Goal: Task Accomplishment & Management: Use online tool/utility

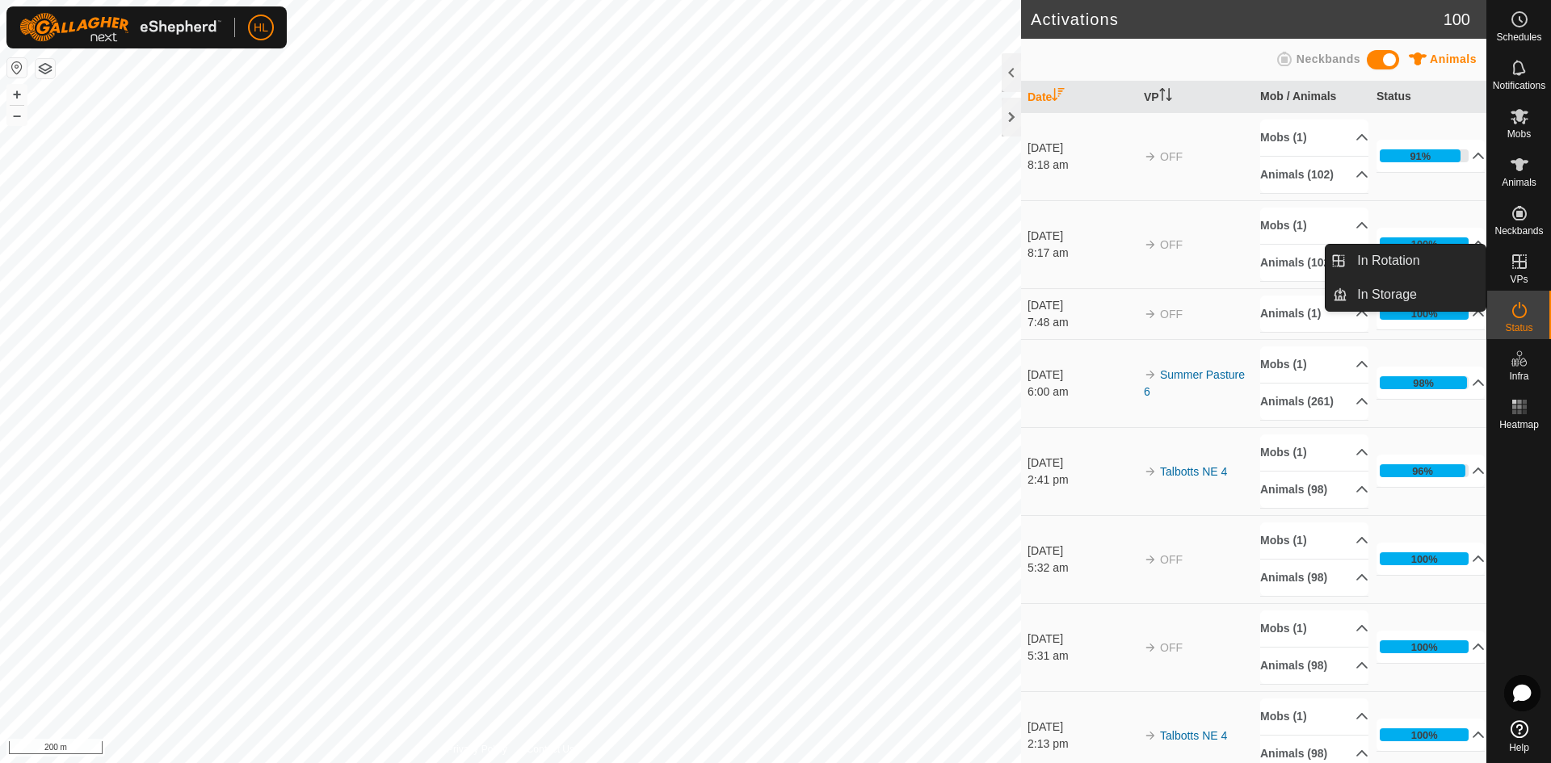
drag, startPoint x: 1546, startPoint y: 271, endPoint x: 1534, endPoint y: 271, distance: 12.1
click at [1534, 271] on div "VPs" at bounding box center [1519, 266] width 64 height 48
click at [1460, 262] on link "In Rotation" at bounding box center [1416, 261] width 138 height 32
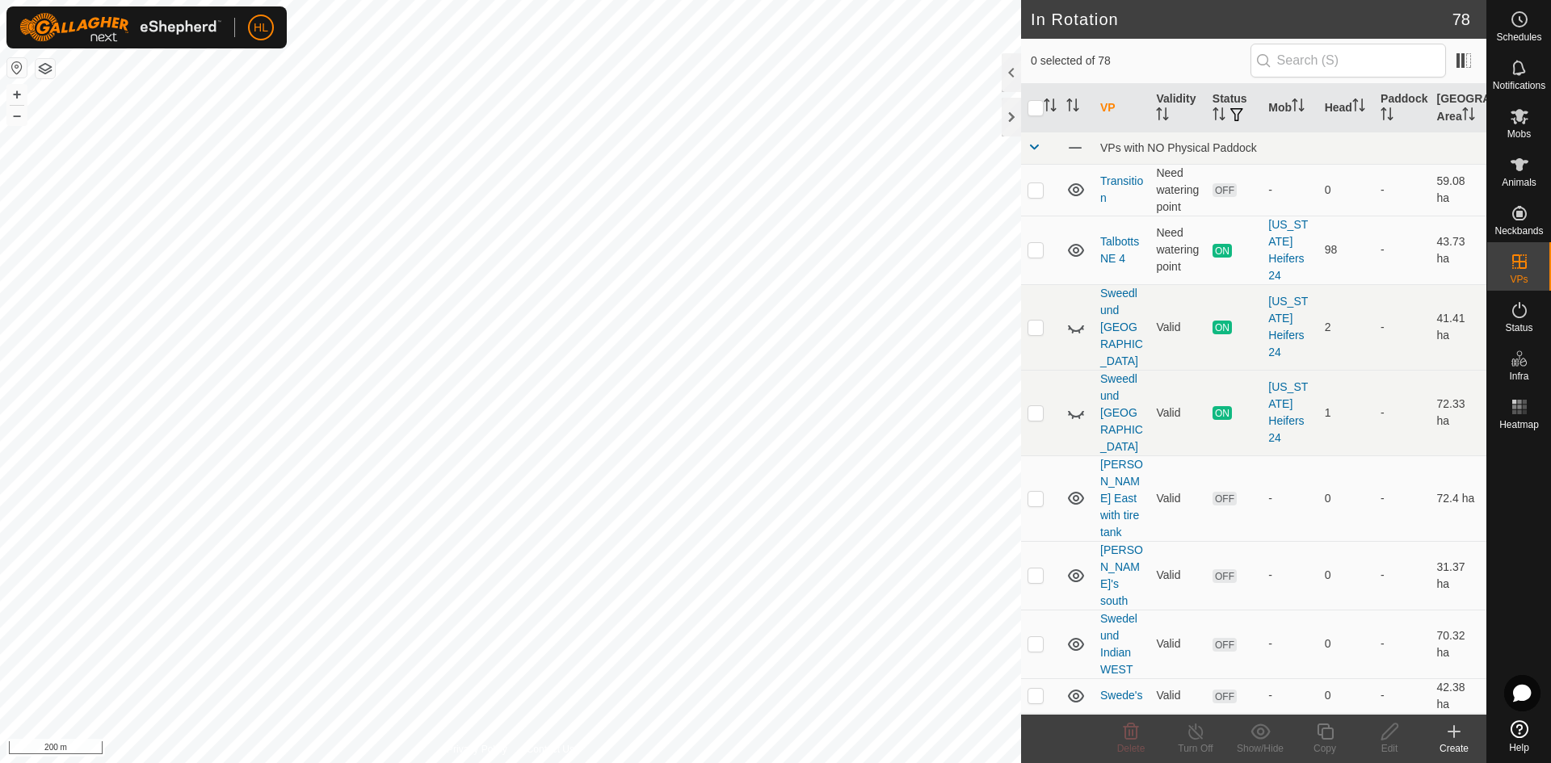
click at [1449, 735] on icon at bounding box center [1453, 731] width 19 height 19
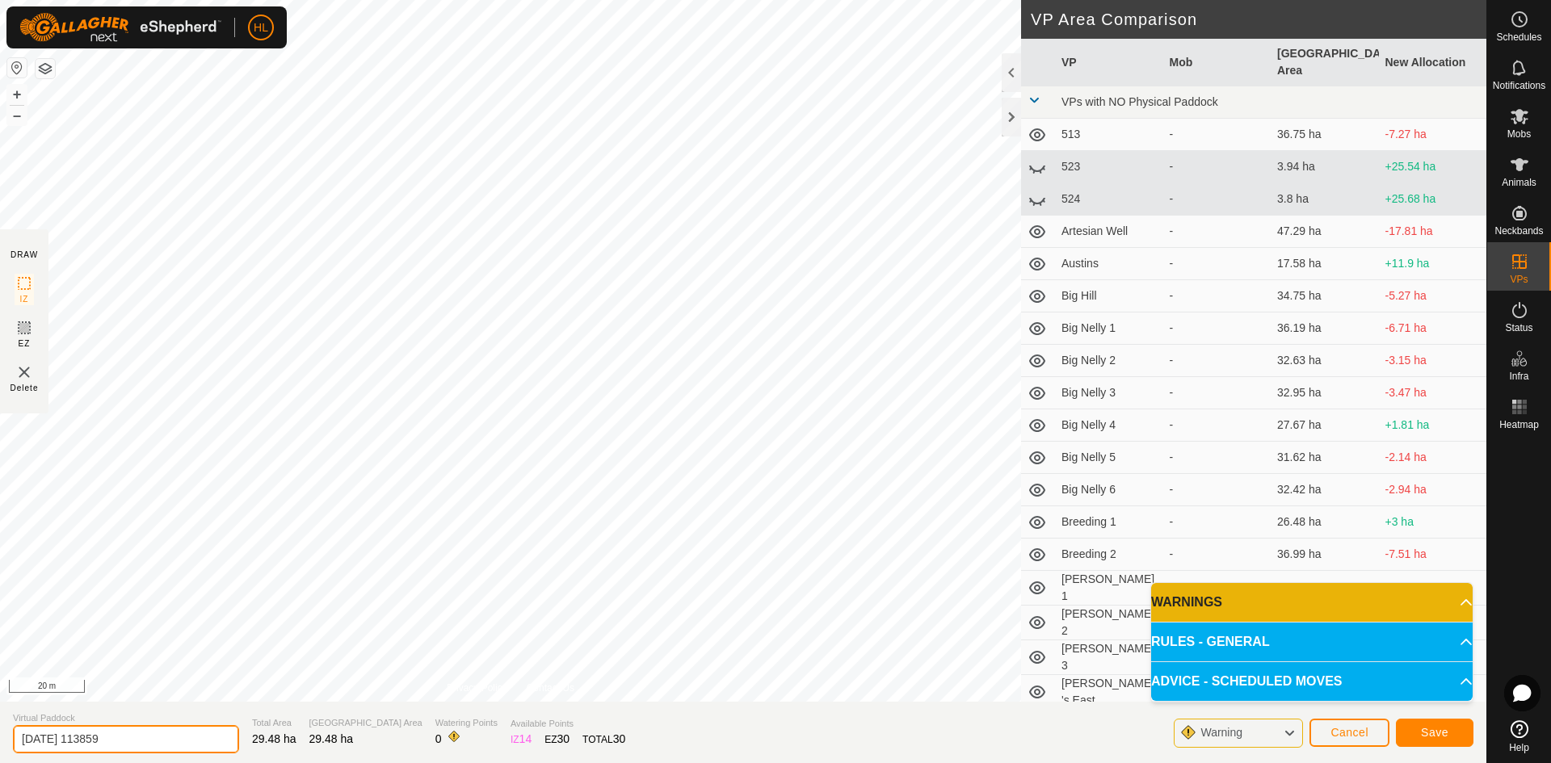
drag, startPoint x: 141, startPoint y: 737, endPoint x: 2, endPoint y: 728, distance: 139.1
click at [2, 728] on section "Virtual Paddock [DATE] 113859 Total Area 29.48 ha Grazing Area 29.48 ha Waterin…" at bounding box center [743, 732] width 1486 height 61
type input "[PERSON_NAME] 3"
click at [1434, 736] on span "Save" at bounding box center [1434, 732] width 27 height 13
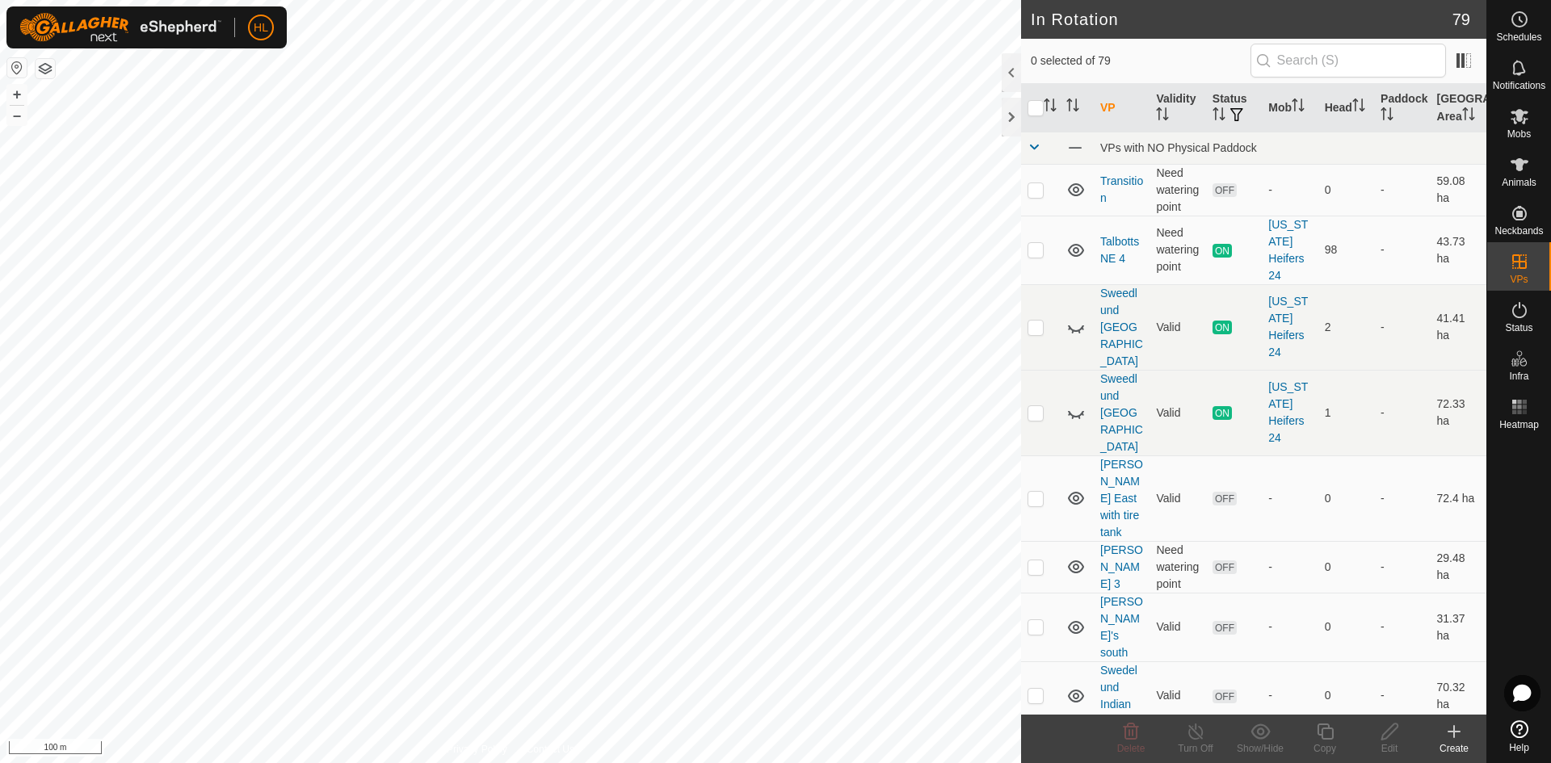
checkbox input "true"
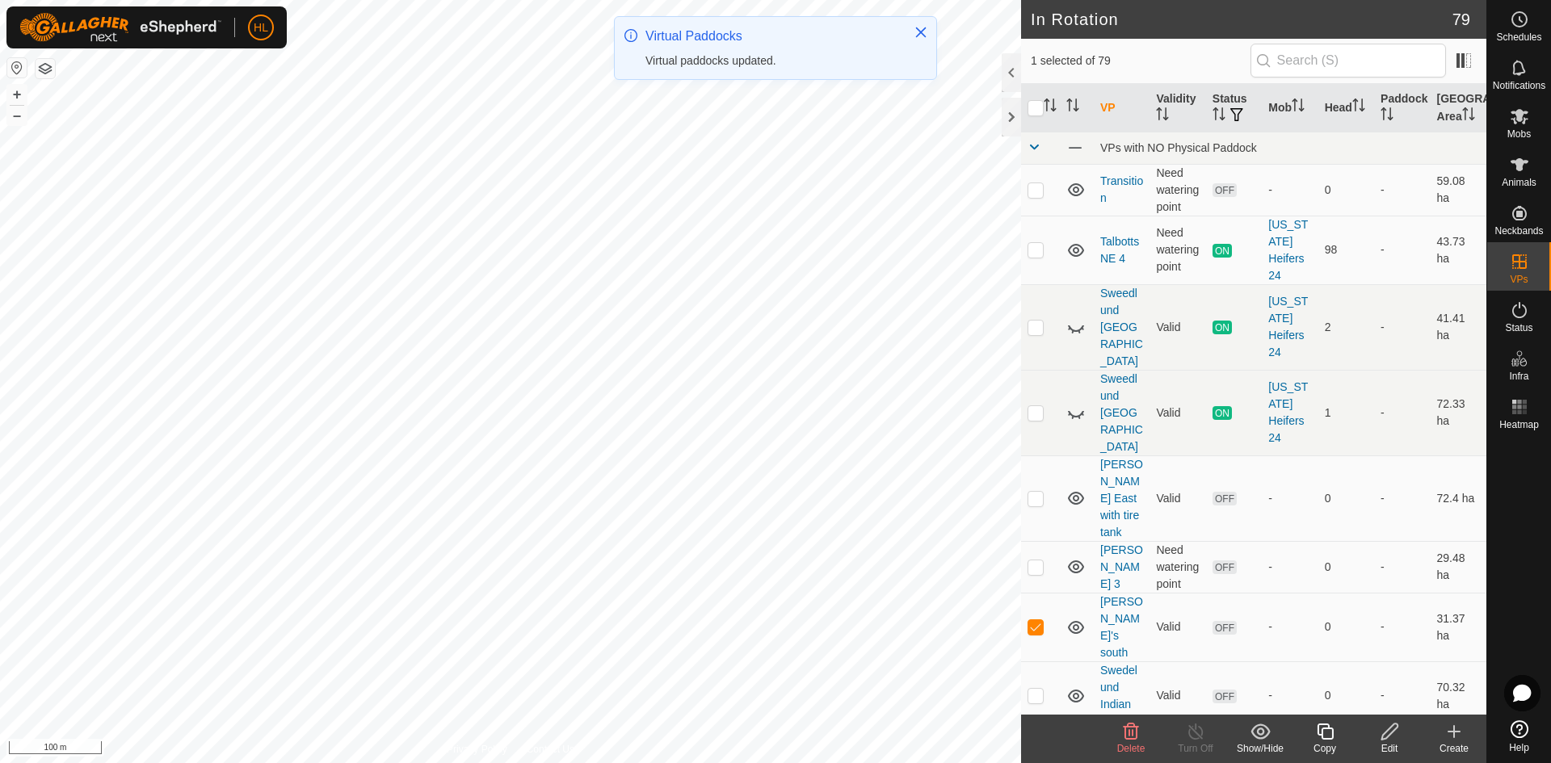
checkbox input "true"
checkbox input "false"
checkbox input "true"
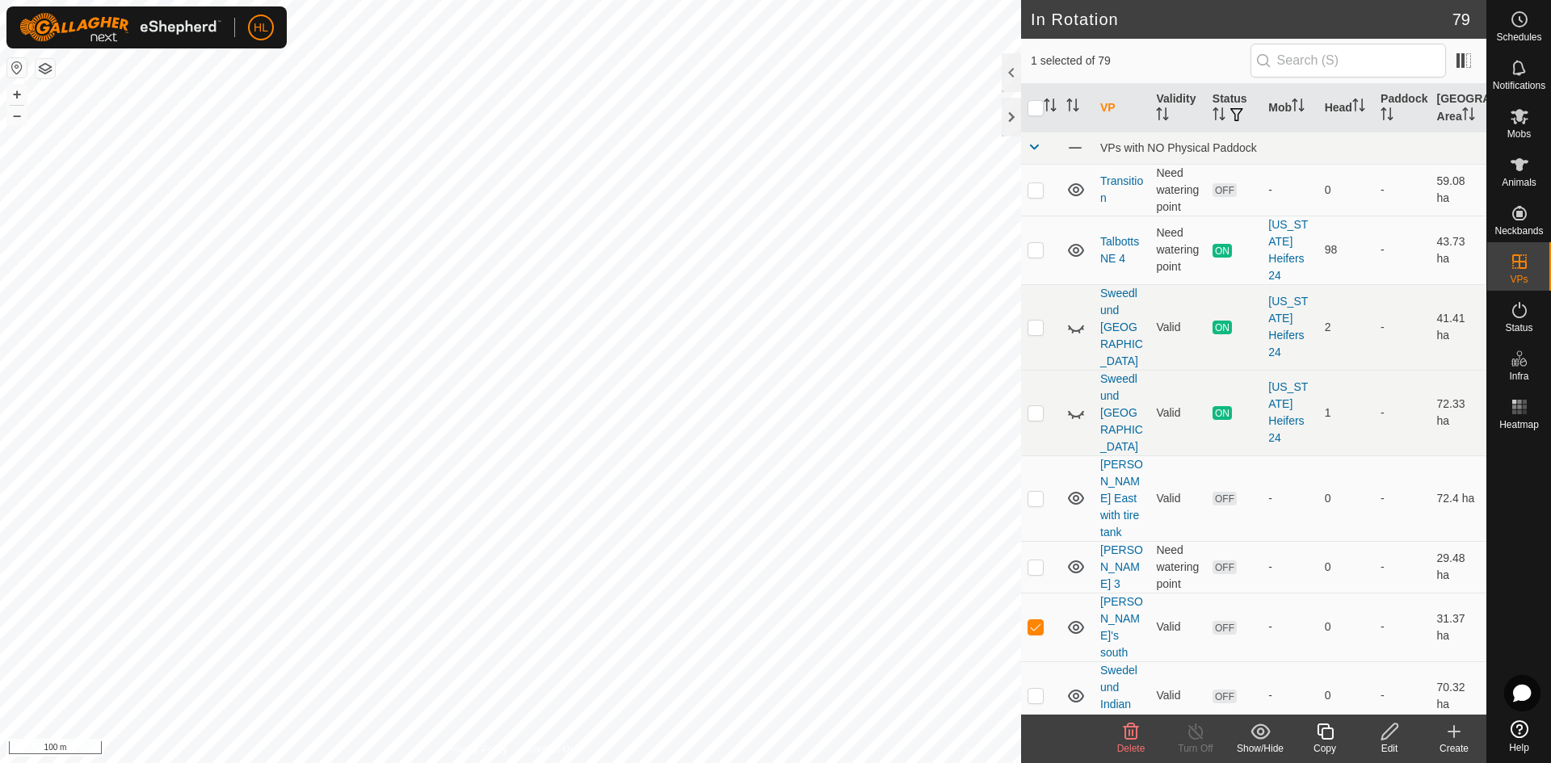
checkbox input "true"
checkbox input "false"
click at [1446, 729] on icon at bounding box center [1453, 731] width 19 height 19
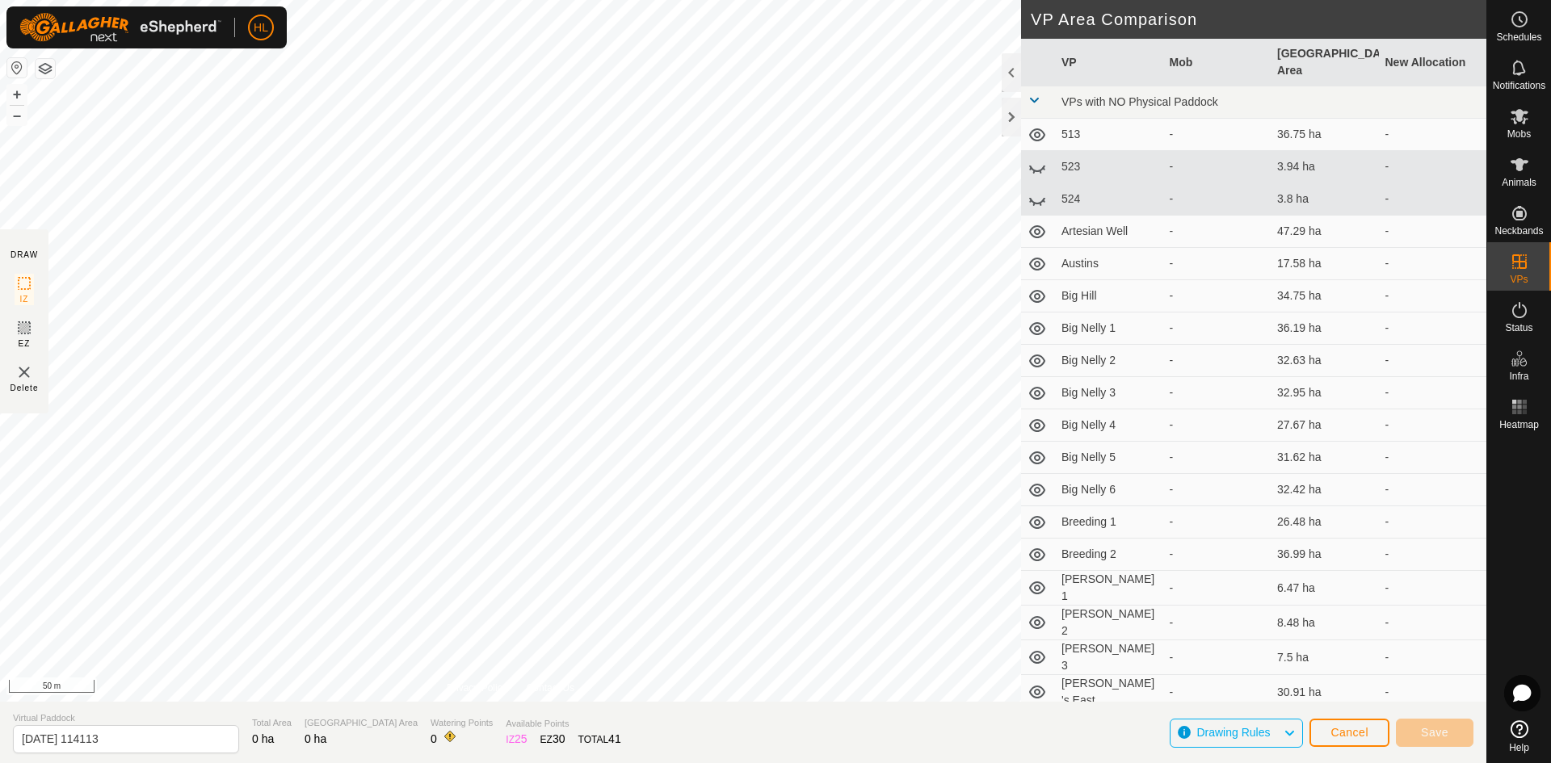
click at [1026, 439] on div "DRAW IZ EZ Delete Privacy Policy Contact Us + – ⇧ i 50 m VP Area Comparison VP …" at bounding box center [743, 351] width 1486 height 702
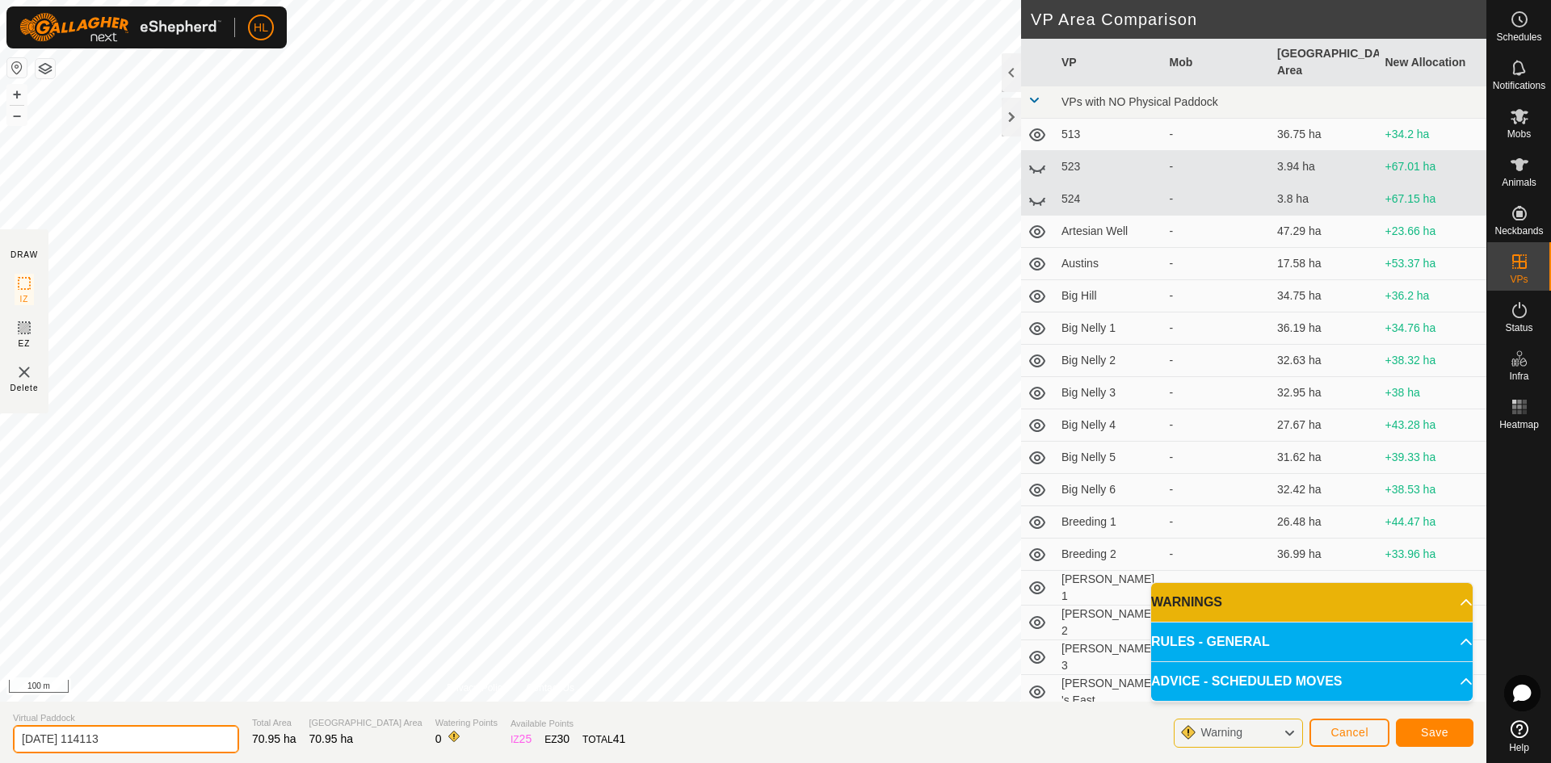
click at [131, 731] on input "[DATE] 114113" at bounding box center [126, 739] width 226 height 28
click at [141, 734] on input "[DATE] 114113" at bounding box center [126, 739] width 226 height 28
drag, startPoint x: 150, startPoint y: 742, endPoint x: 27, endPoint y: 737, distance: 123.7
click at [29, 737] on input "[DATE] 114113" at bounding box center [126, 739] width 226 height 28
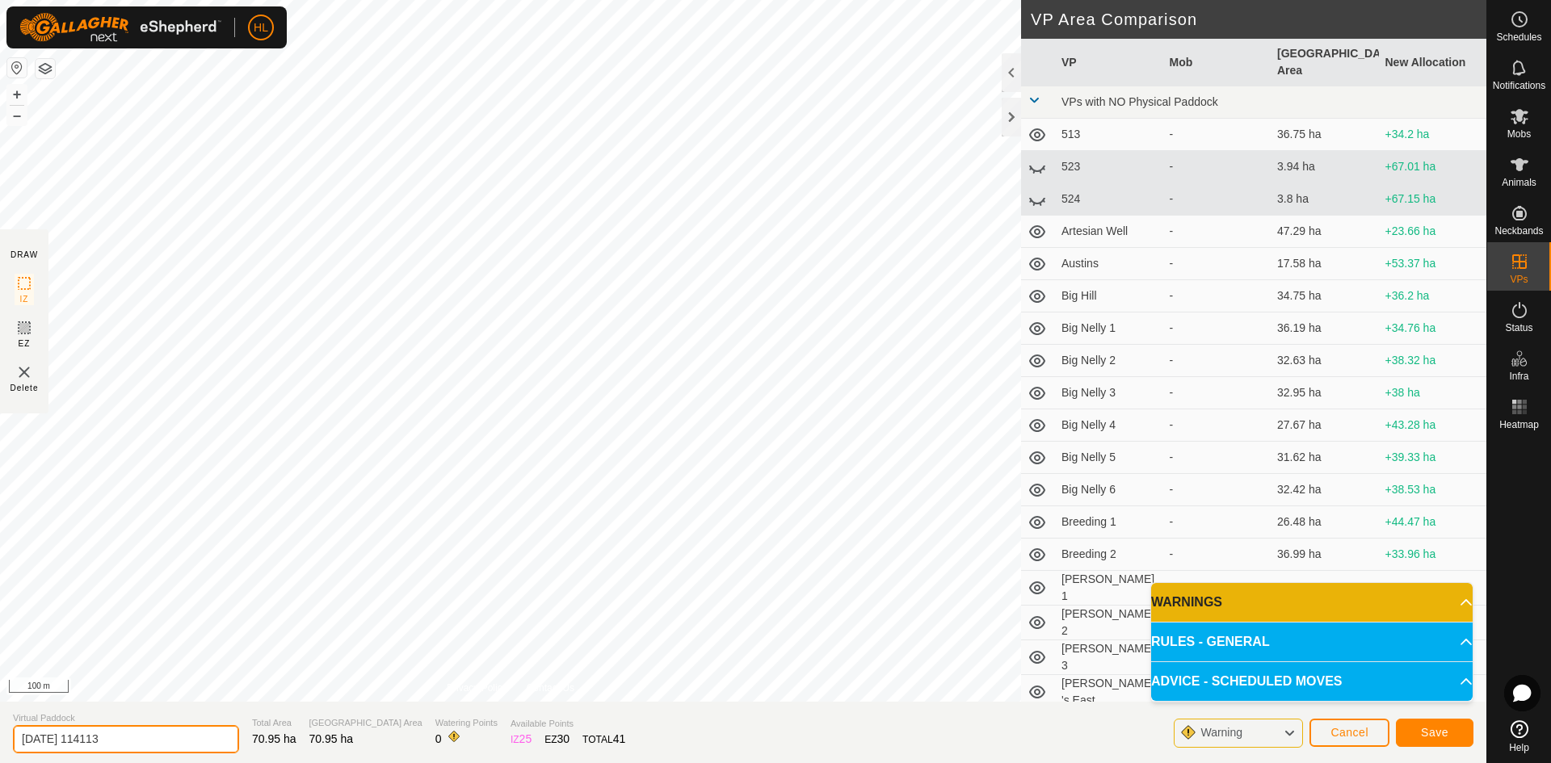
click at [163, 741] on input "[DATE] 114113" at bounding box center [126, 739] width 226 height 28
drag, startPoint x: 163, startPoint y: 741, endPoint x: 23, endPoint y: 738, distance: 140.5
click at [23, 738] on input "[DATE] 114113" at bounding box center [126, 739] width 226 height 28
type input "[PERSON_NAME] 2"
click at [1408, 729] on button "Save" at bounding box center [1435, 733] width 78 height 28
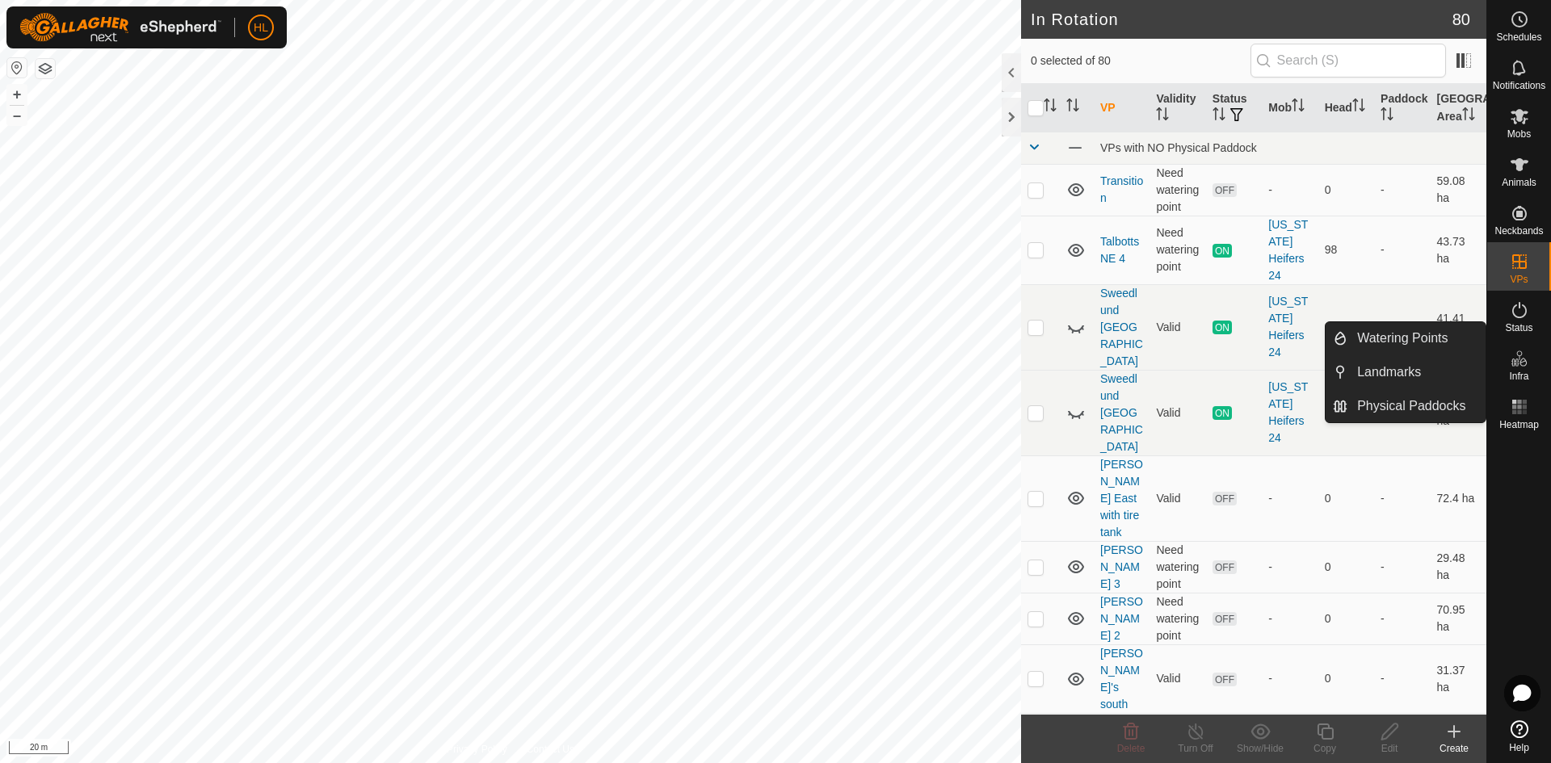
click at [1538, 364] on div "Infra" at bounding box center [1519, 363] width 64 height 48
click at [1427, 342] on link "Watering Points" at bounding box center [1416, 338] width 138 height 32
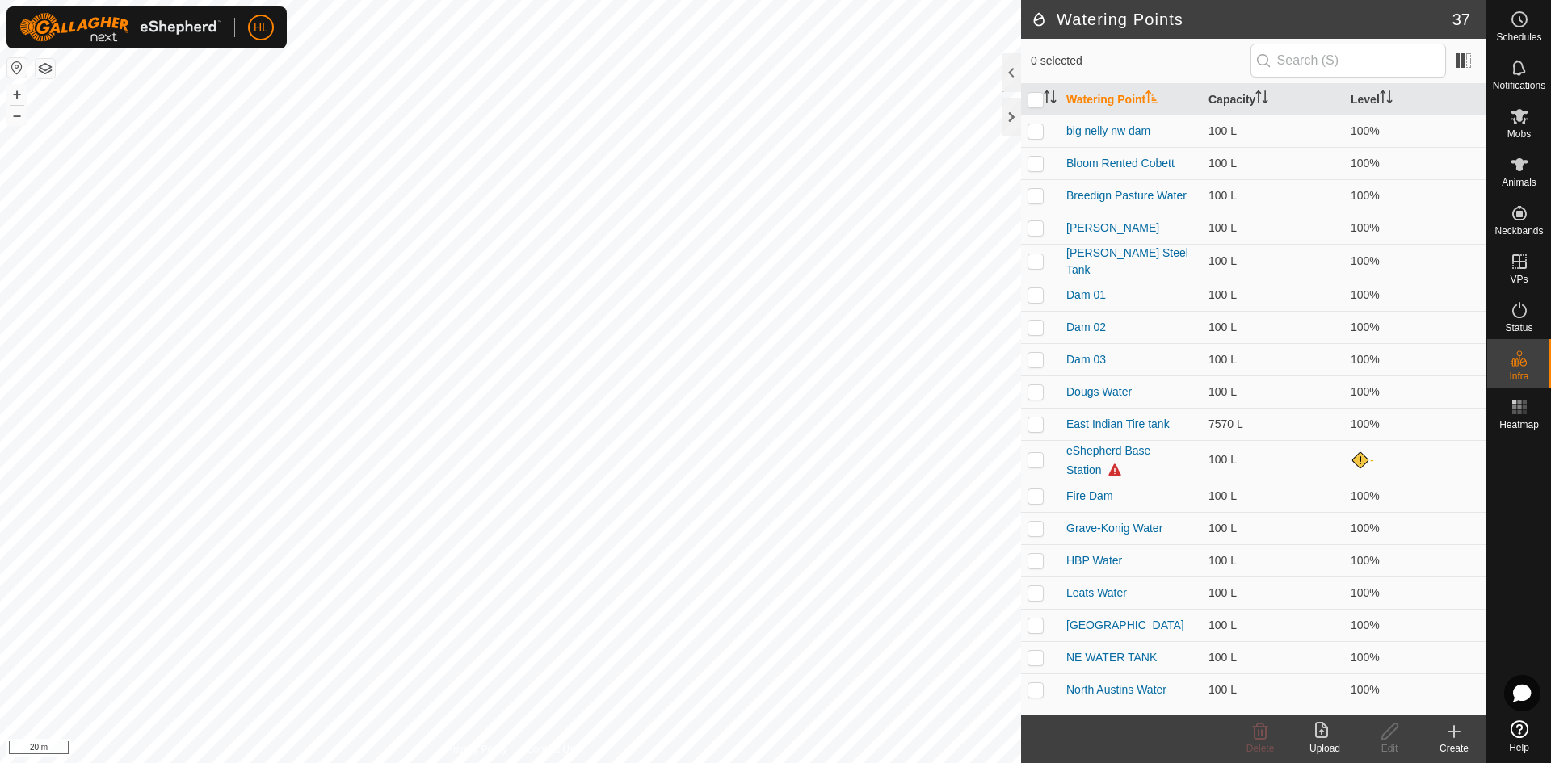
click at [1446, 738] on icon at bounding box center [1453, 731] width 19 height 19
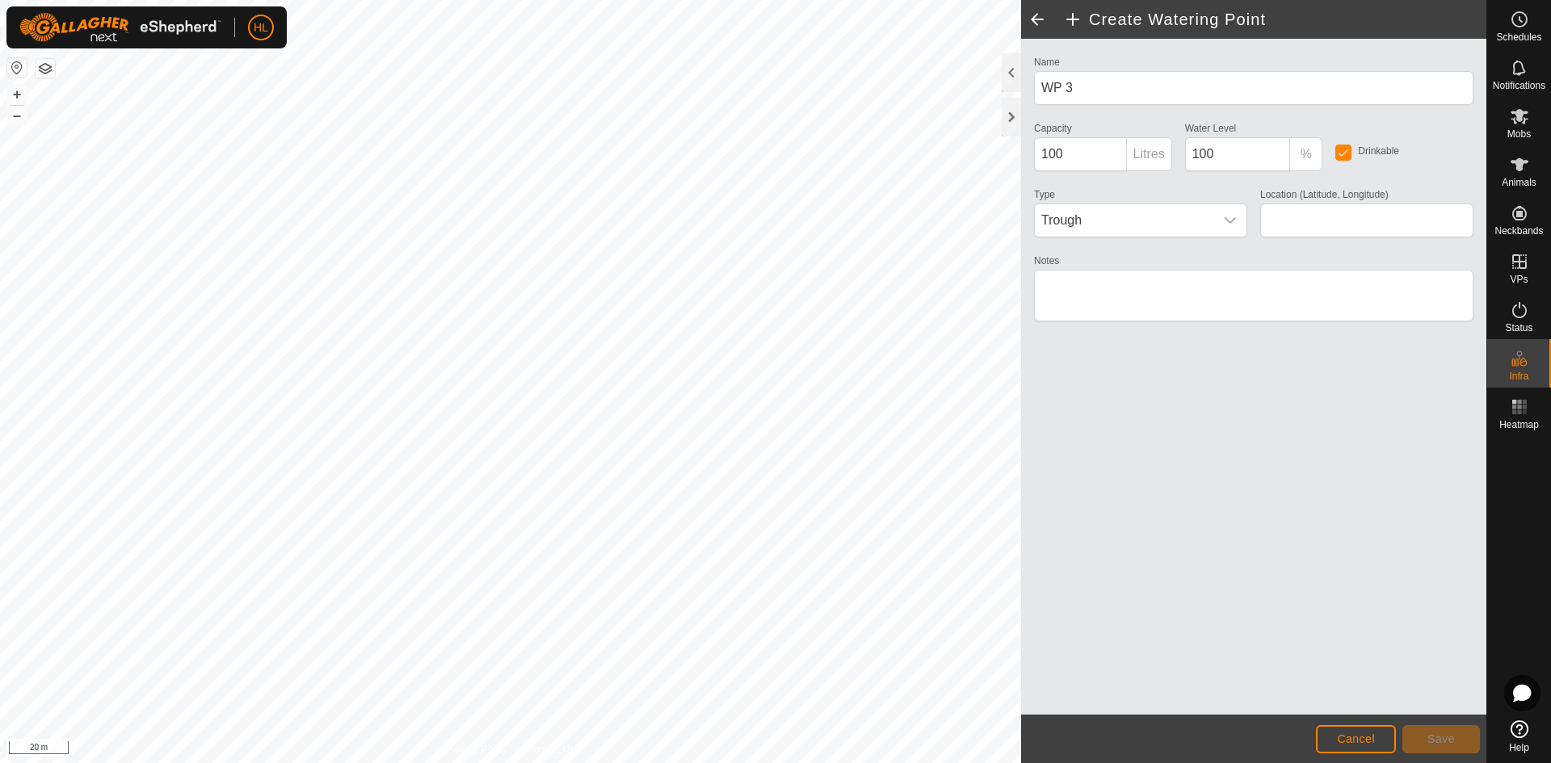
type input "43.626585, -100.101773"
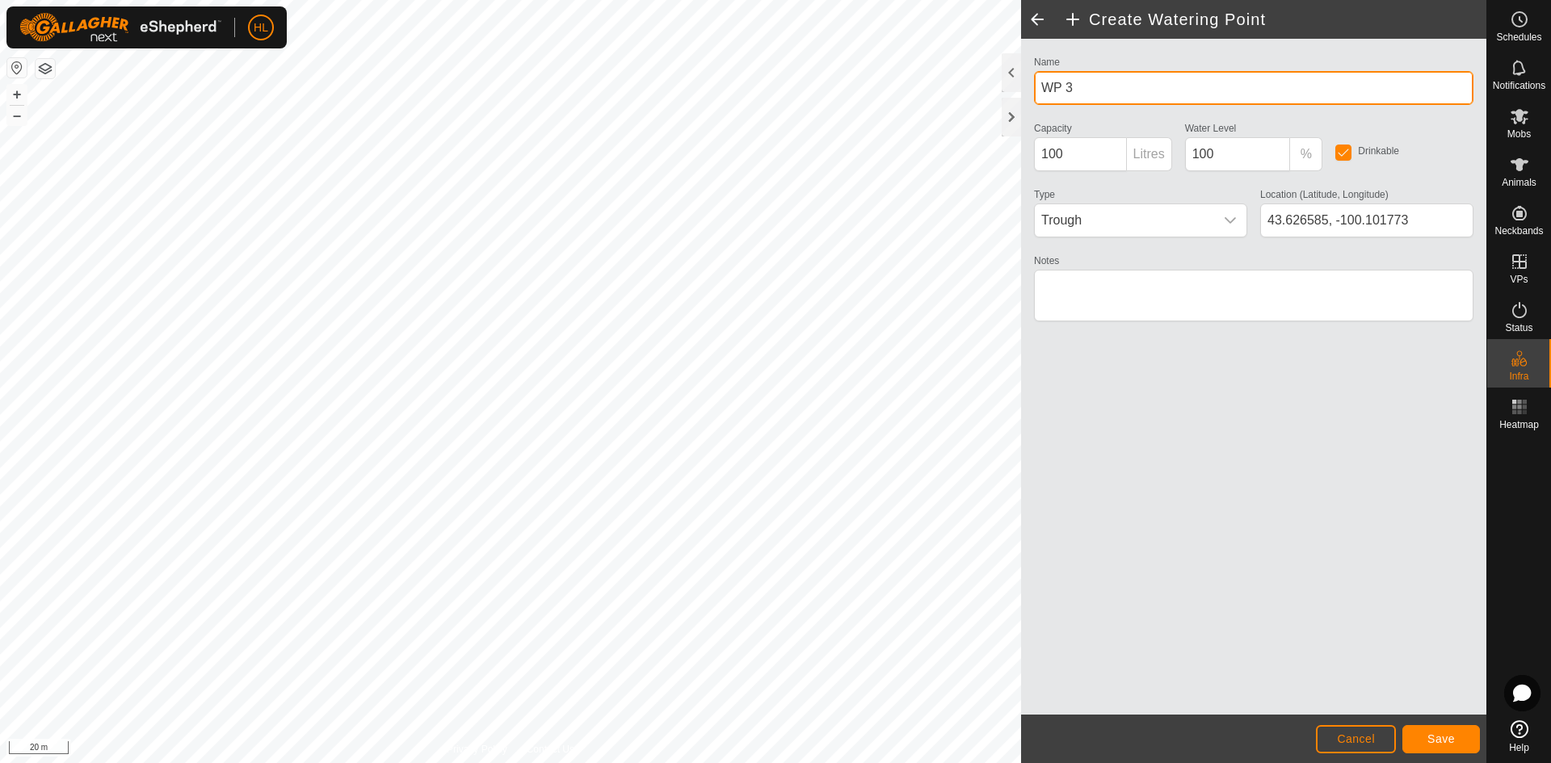
click at [1109, 92] on input "WP 3" at bounding box center [1253, 88] width 439 height 34
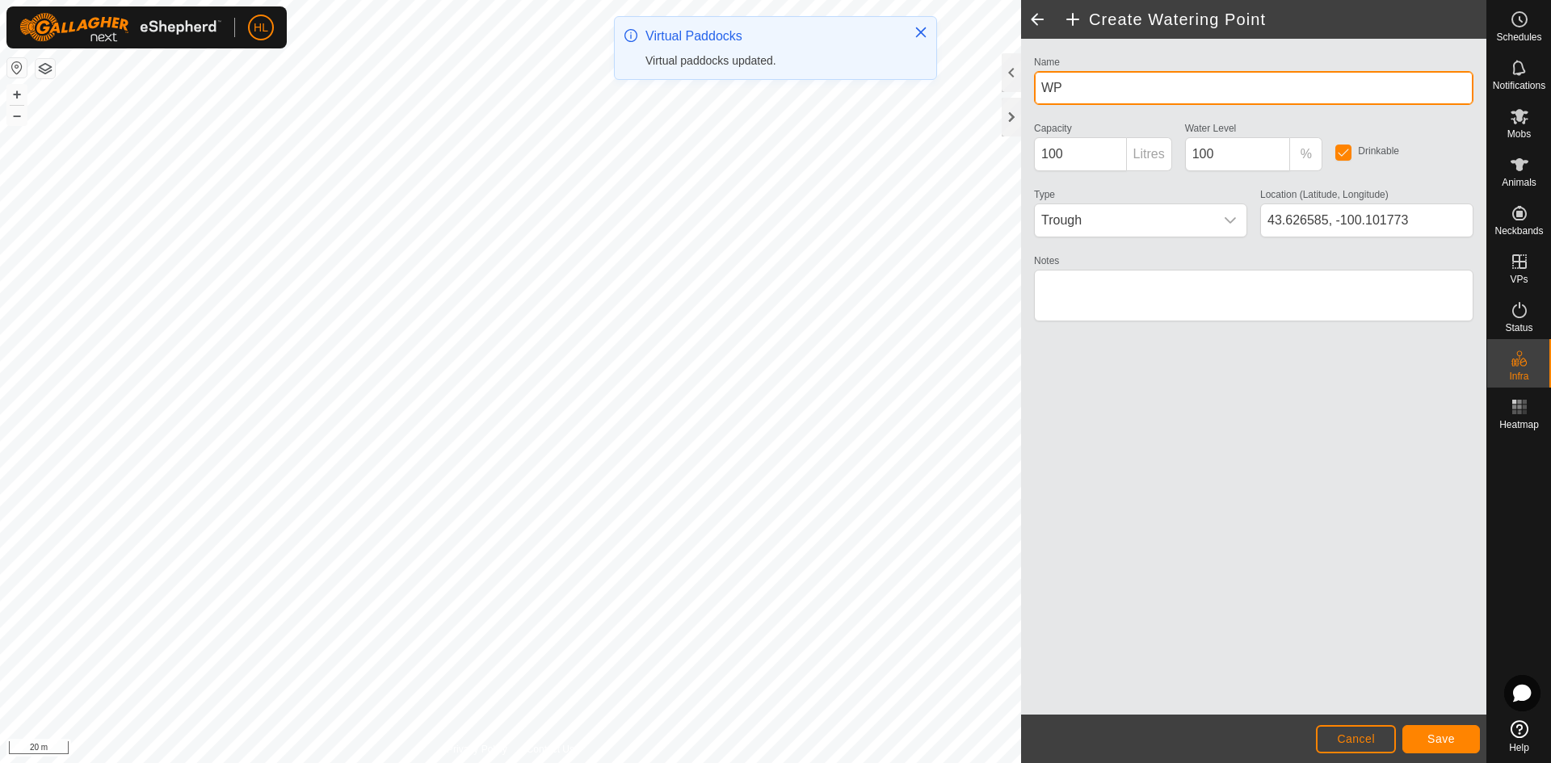
type input "W"
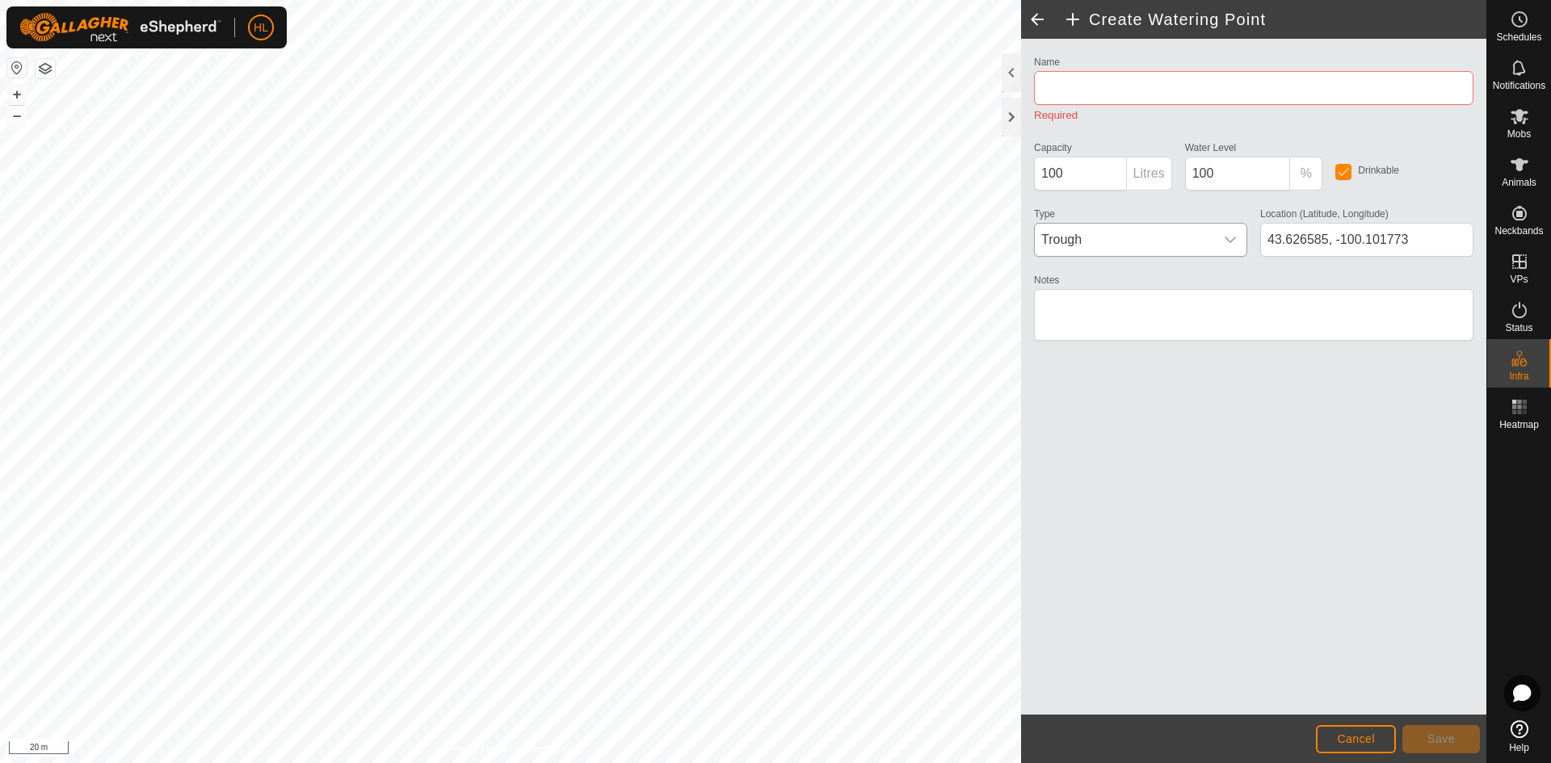
click at [1224, 237] on icon "dropdown trigger" at bounding box center [1230, 239] width 13 height 13
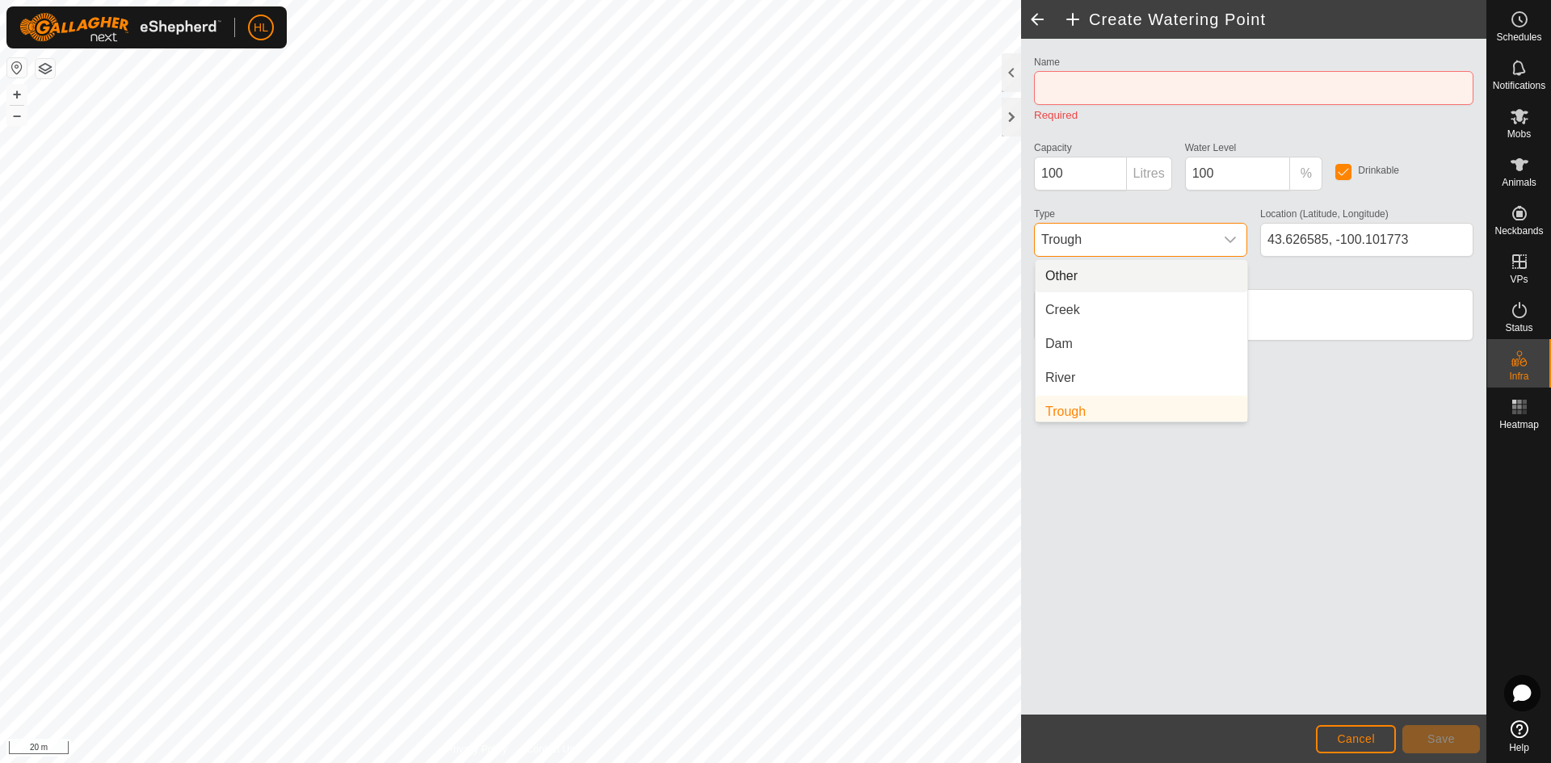
scroll to position [6, 0]
click at [1105, 409] on li "Trough" at bounding box center [1141, 405] width 212 height 32
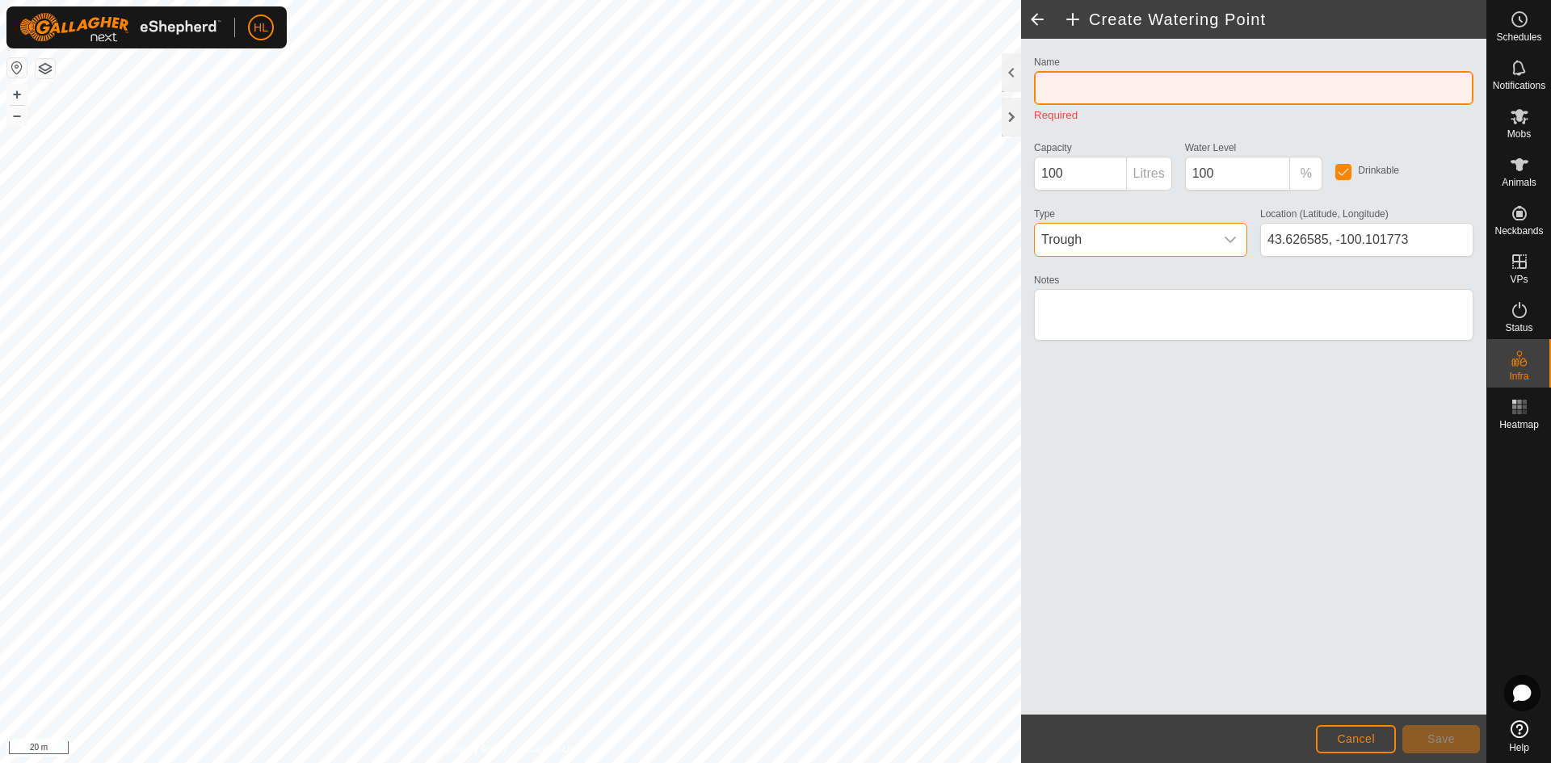
click at [1142, 86] on input "Name" at bounding box center [1253, 88] width 439 height 34
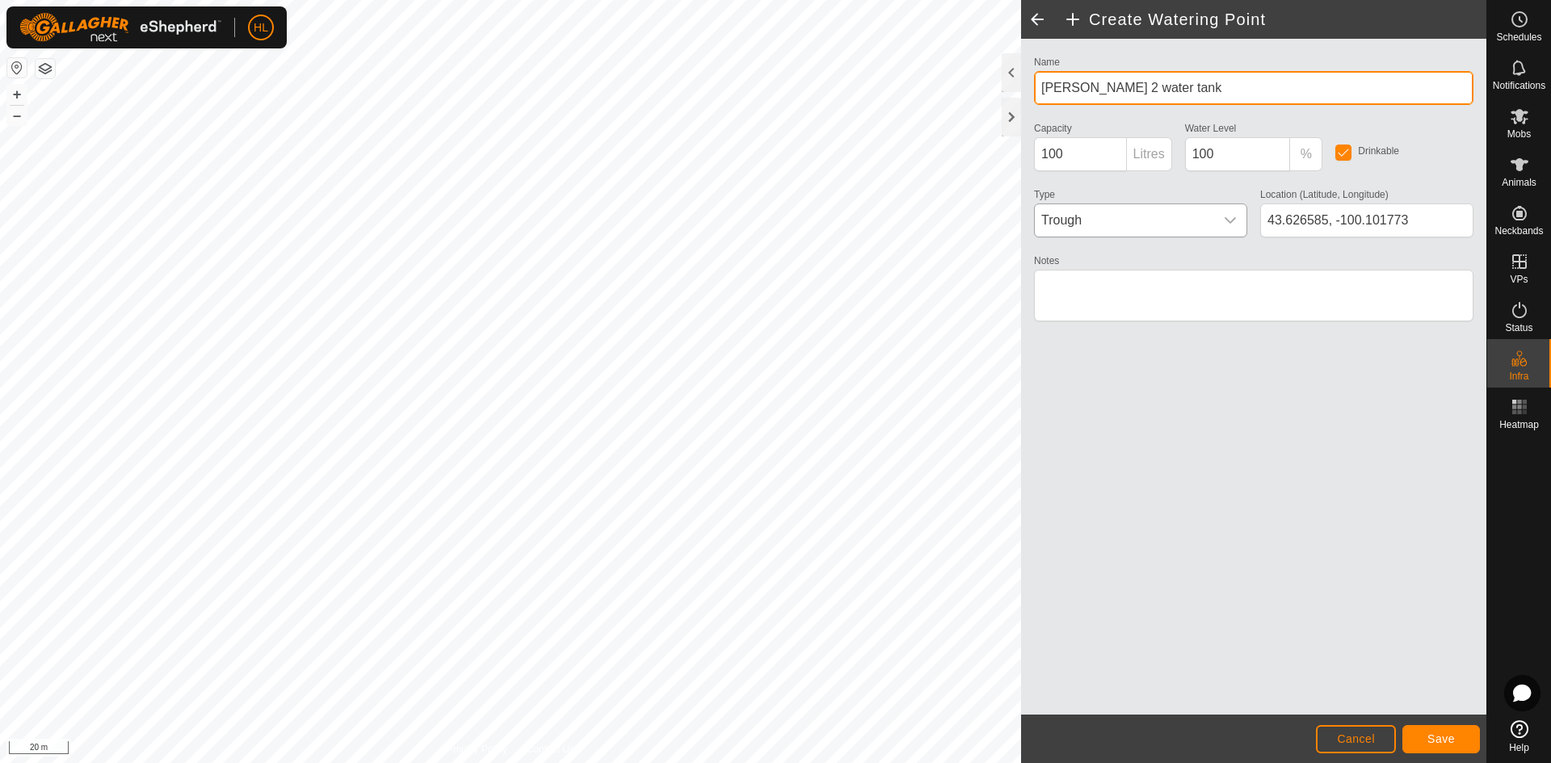
type input "[PERSON_NAME] 2 water tank"
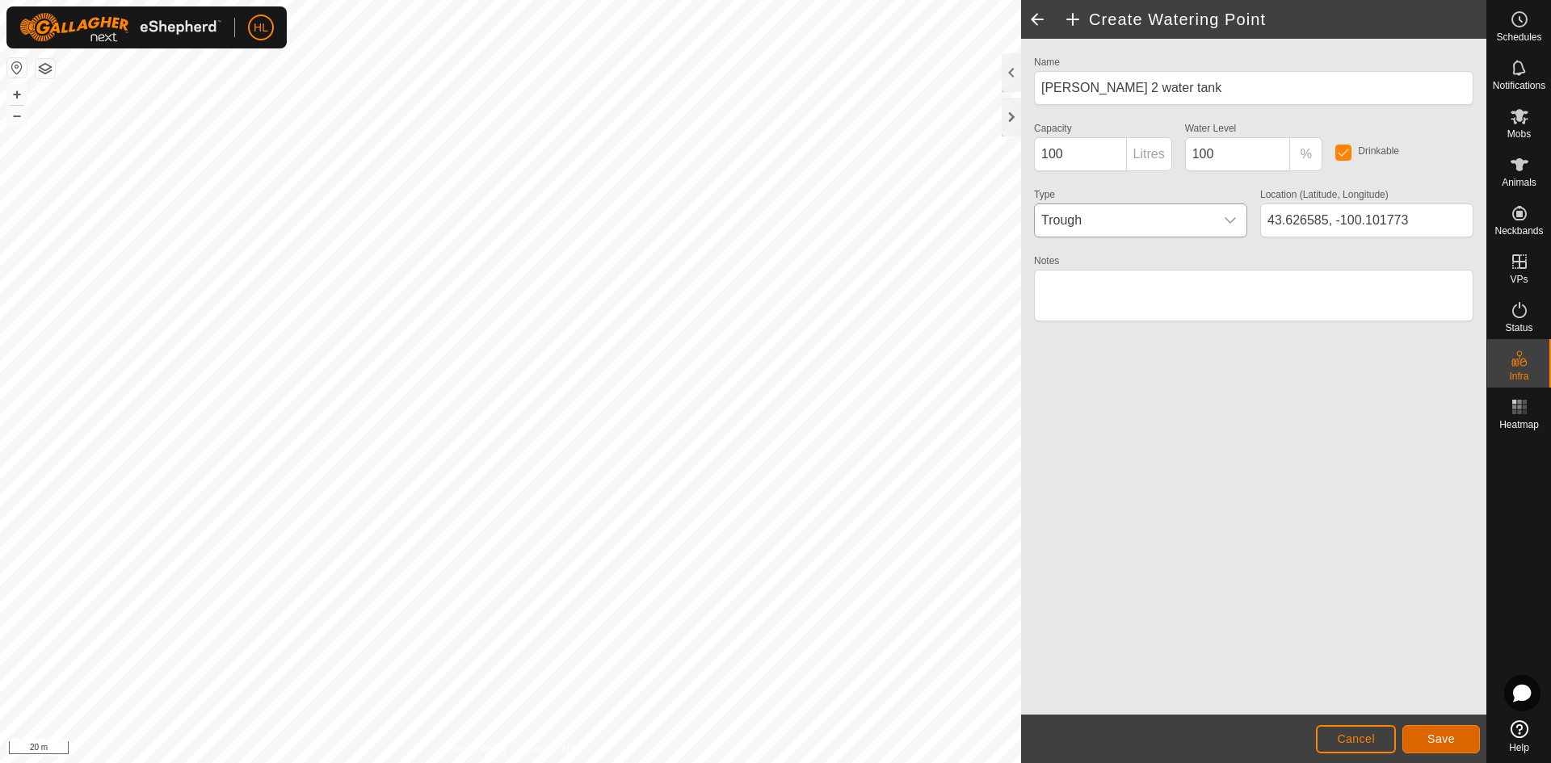
click at [1445, 742] on span "Save" at bounding box center [1440, 738] width 27 height 13
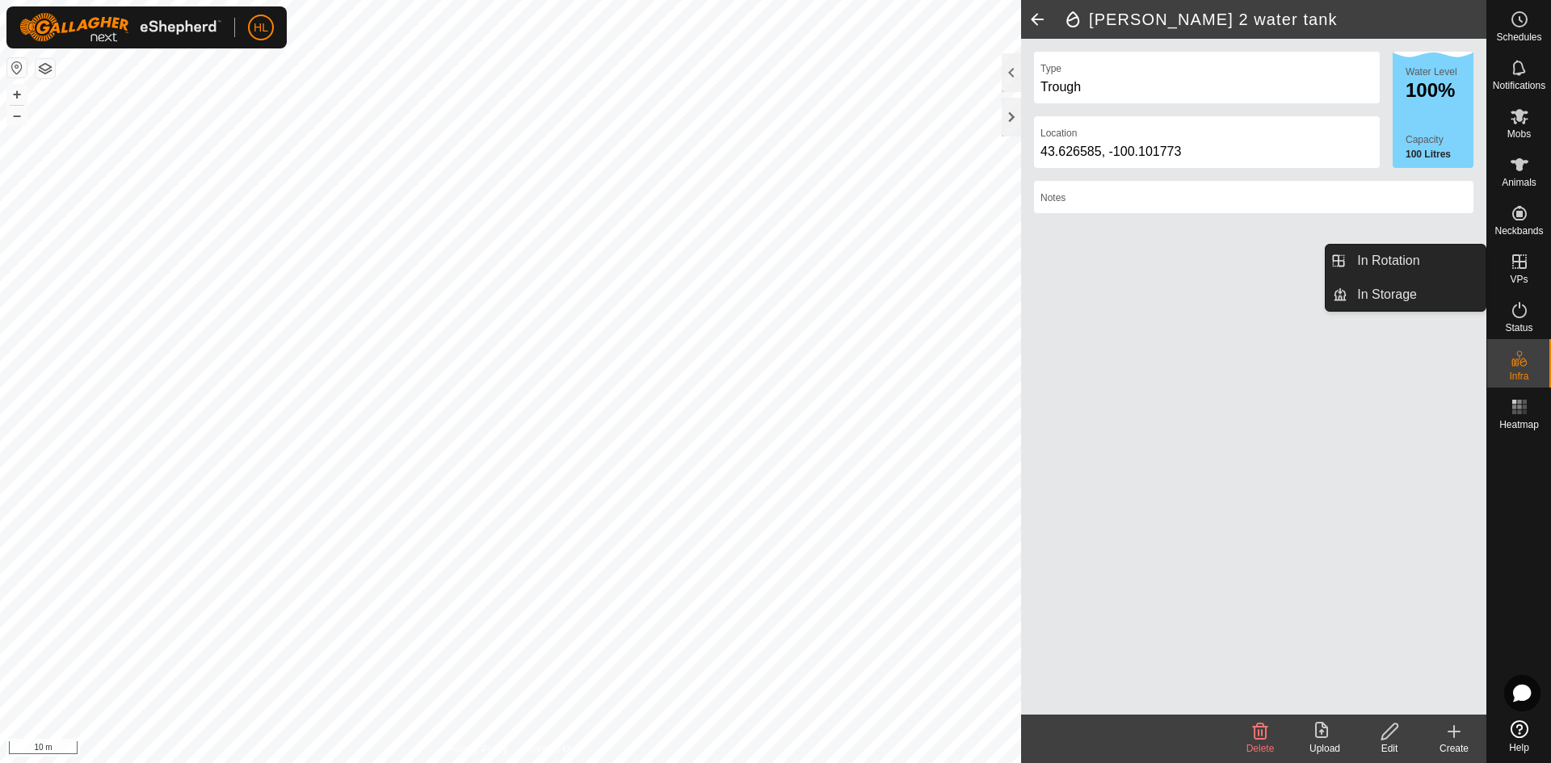
click at [1520, 267] on icon at bounding box center [1518, 261] width 19 height 19
click at [1446, 265] on link "In Rotation" at bounding box center [1416, 261] width 138 height 32
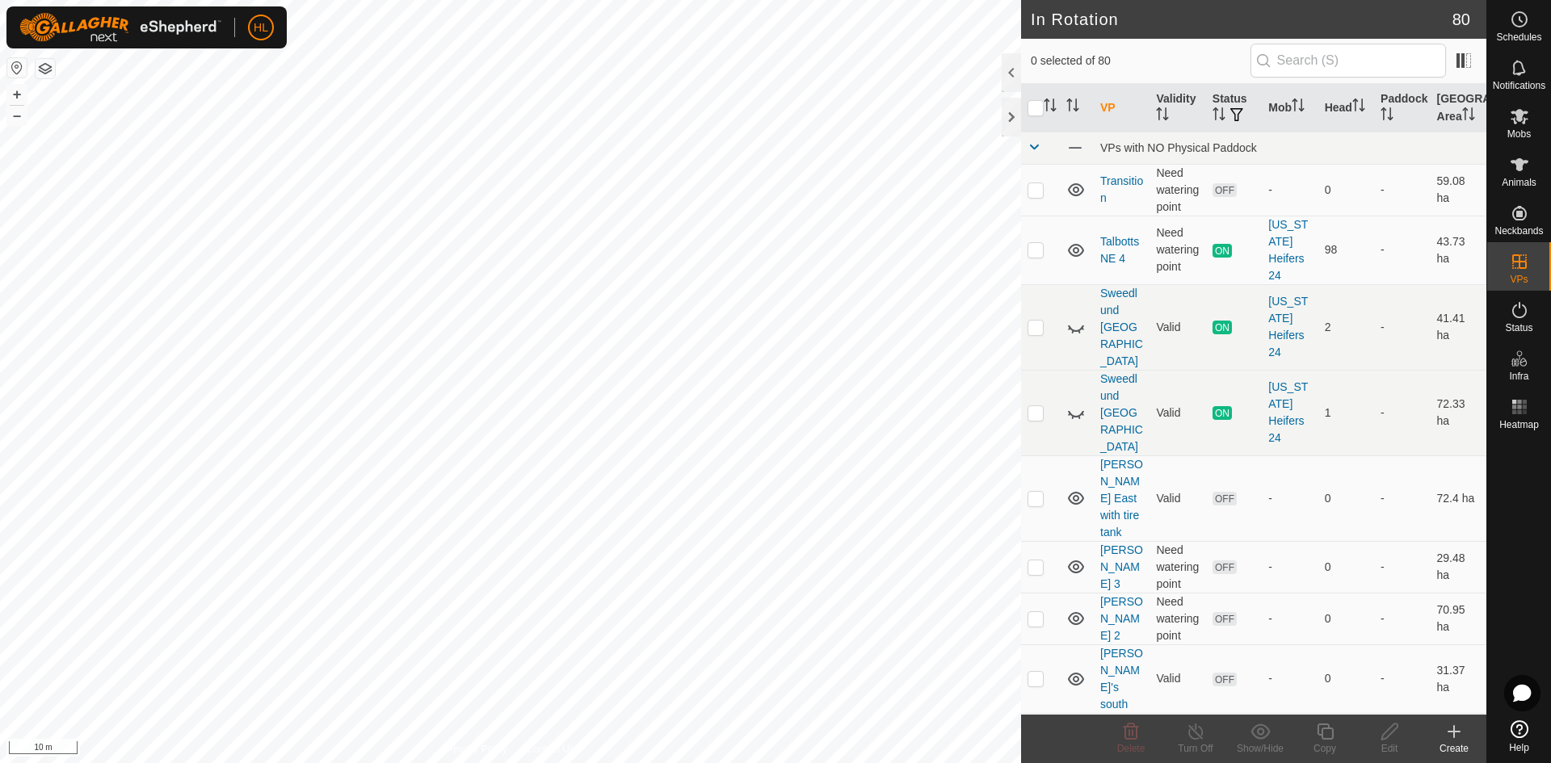
checkbox input "true"
click at [1400, 741] on edit-svg-icon at bounding box center [1389, 731] width 65 height 19
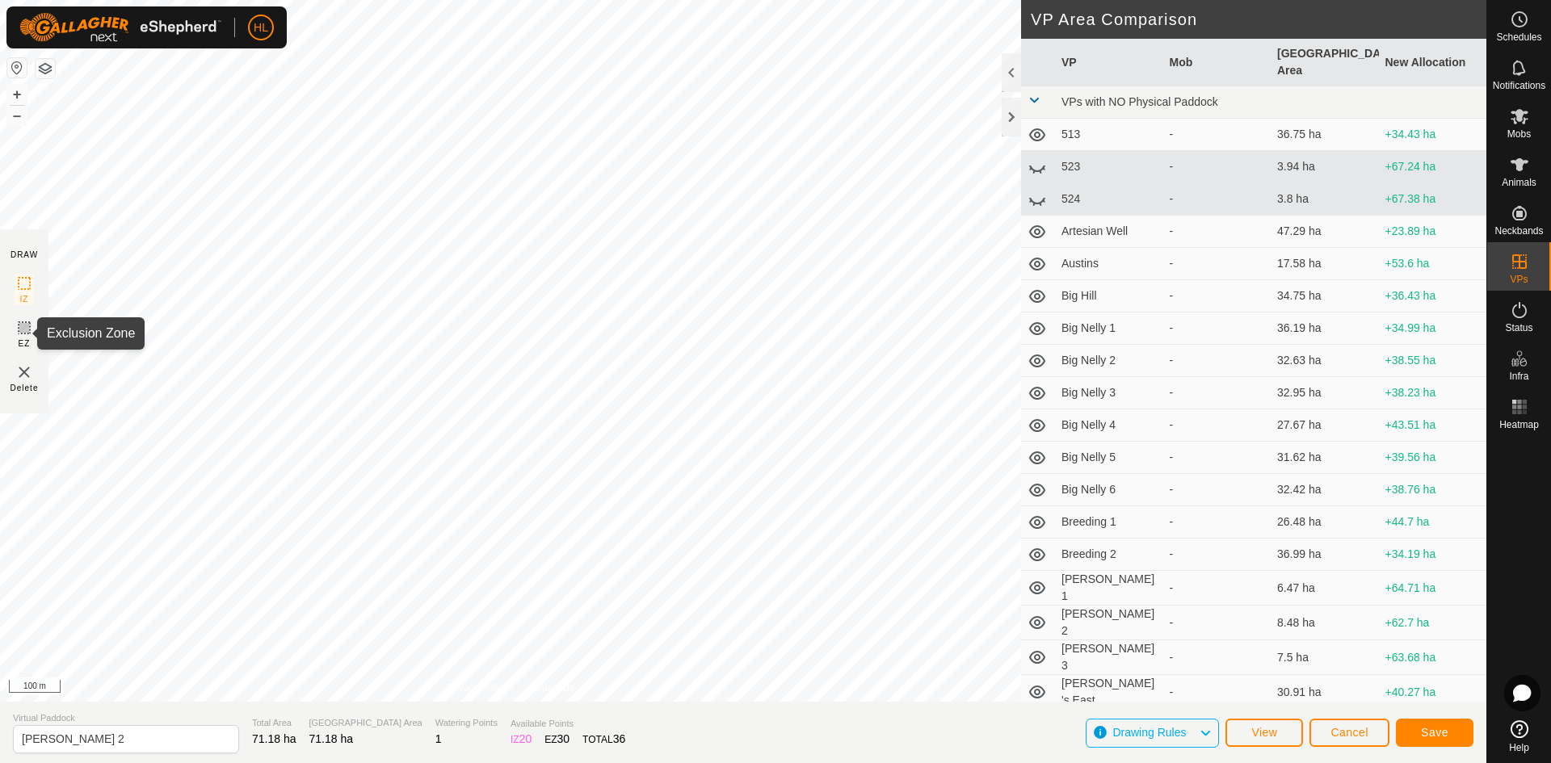
click at [19, 325] on icon at bounding box center [24, 327] width 19 height 19
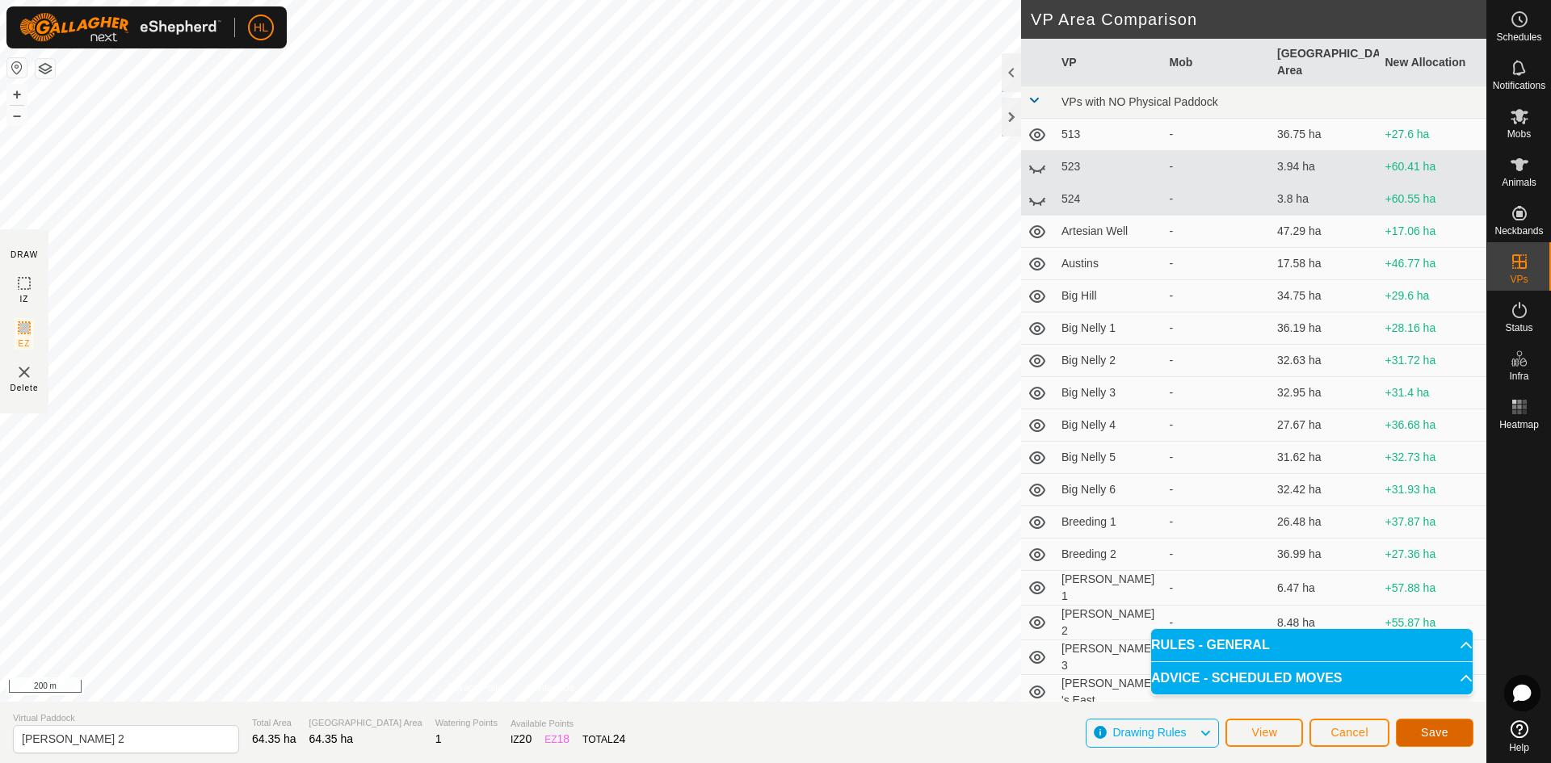
click at [1427, 728] on span "Save" at bounding box center [1434, 732] width 27 height 13
